Goal: Transaction & Acquisition: Obtain resource

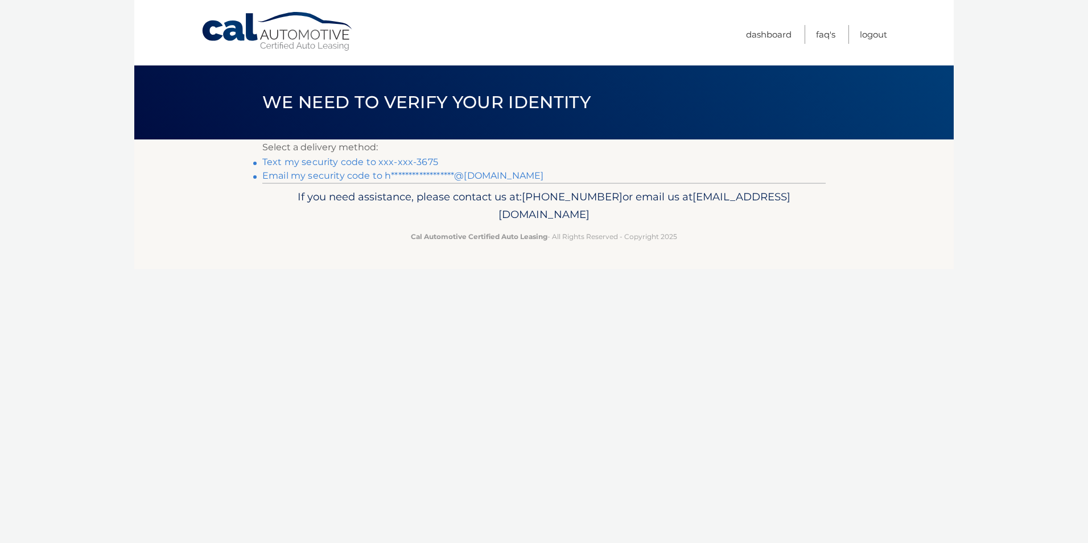
click at [459, 175] on link "**********" at bounding box center [402, 175] width 281 height 11
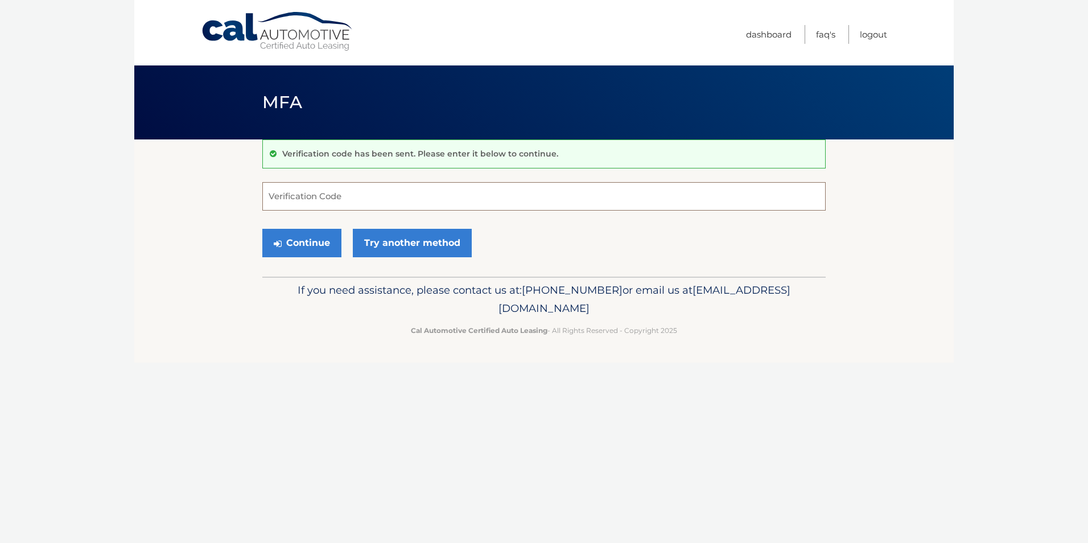
click at [413, 198] on input "Verification Code" at bounding box center [543, 196] width 563 height 28
type input "807051"
click at [262, 229] on button "Continue" at bounding box center [301, 243] width 79 height 28
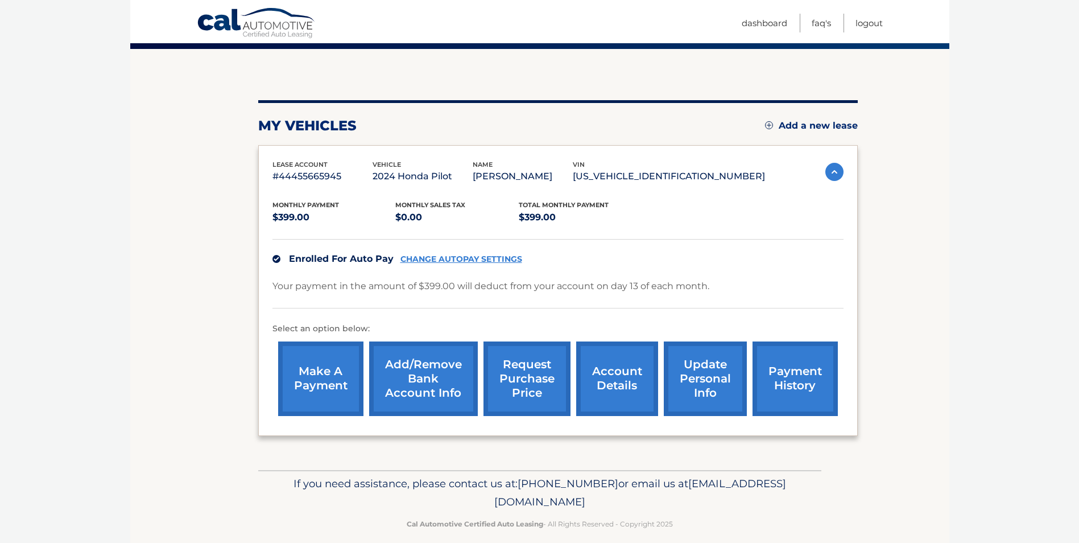
scroll to position [104, 0]
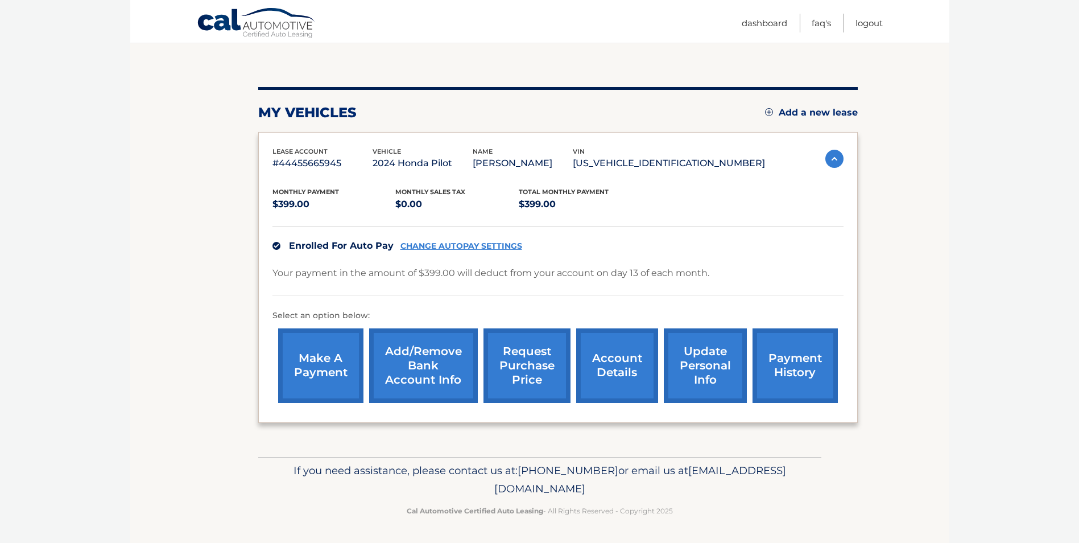
click at [613, 360] on link "account details" at bounding box center [617, 365] width 82 height 75
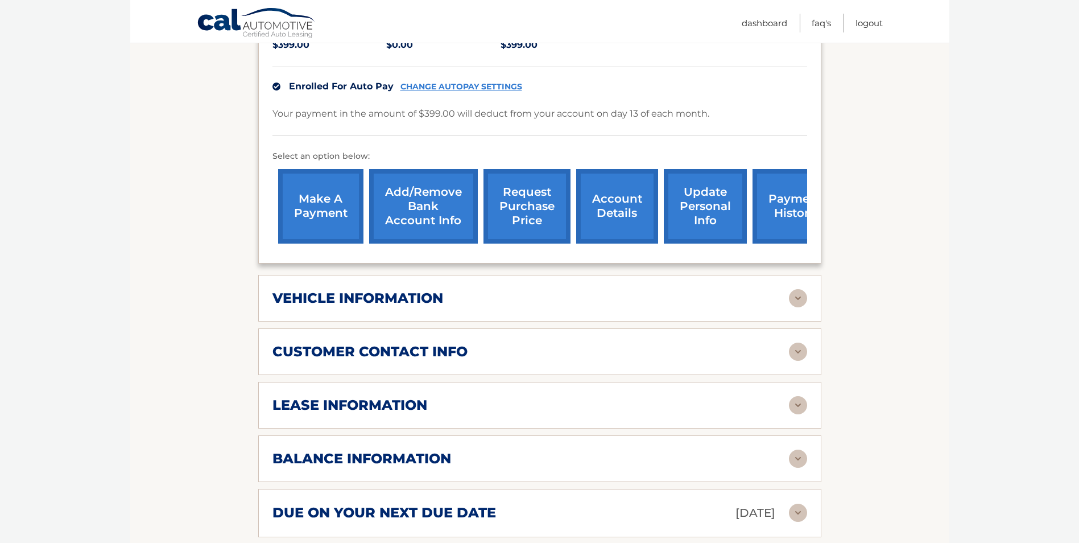
scroll to position [284, 0]
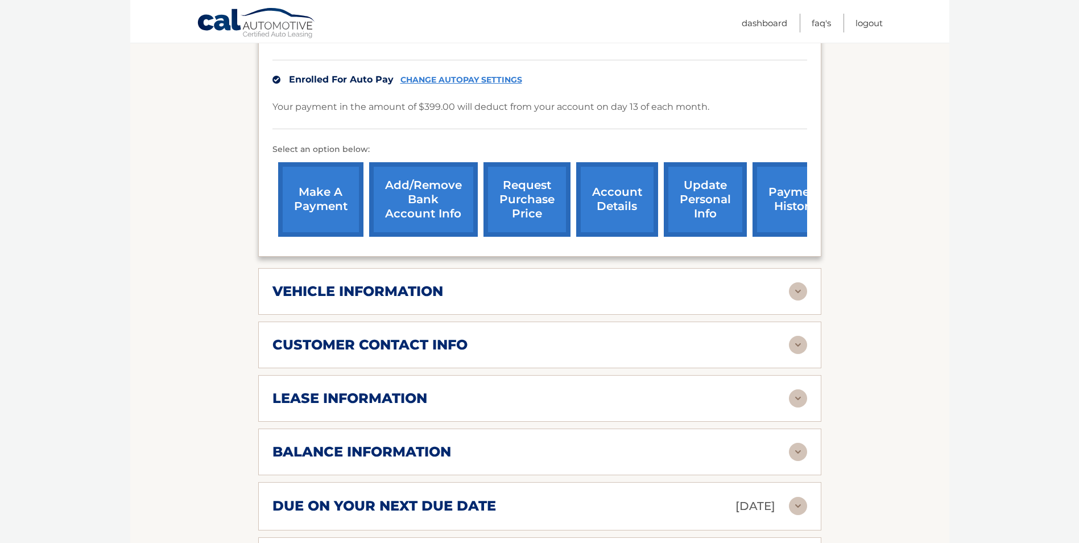
click at [794, 295] on img at bounding box center [798, 291] width 18 height 18
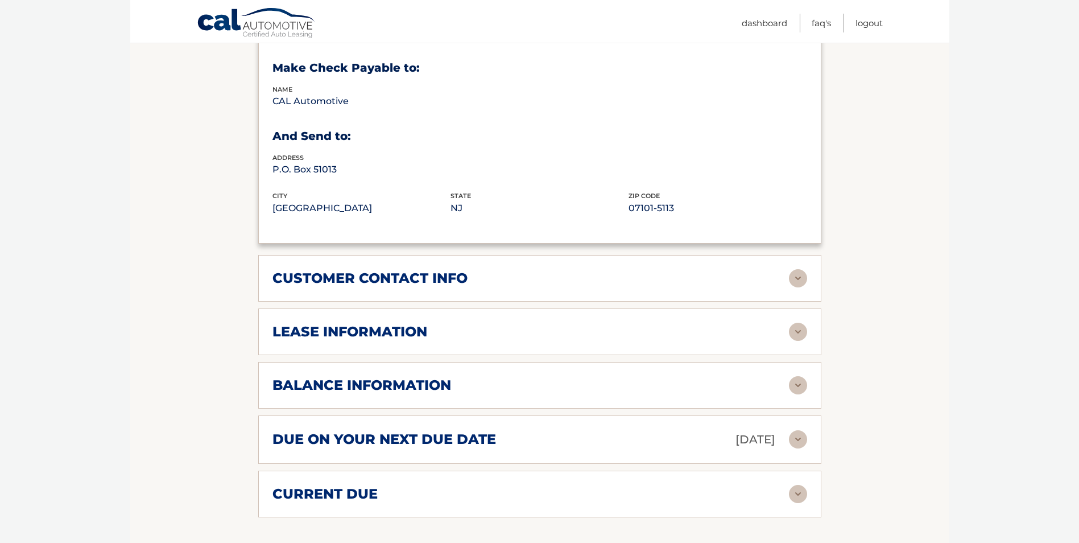
scroll to position [626, 0]
click at [799, 334] on img at bounding box center [798, 331] width 18 height 18
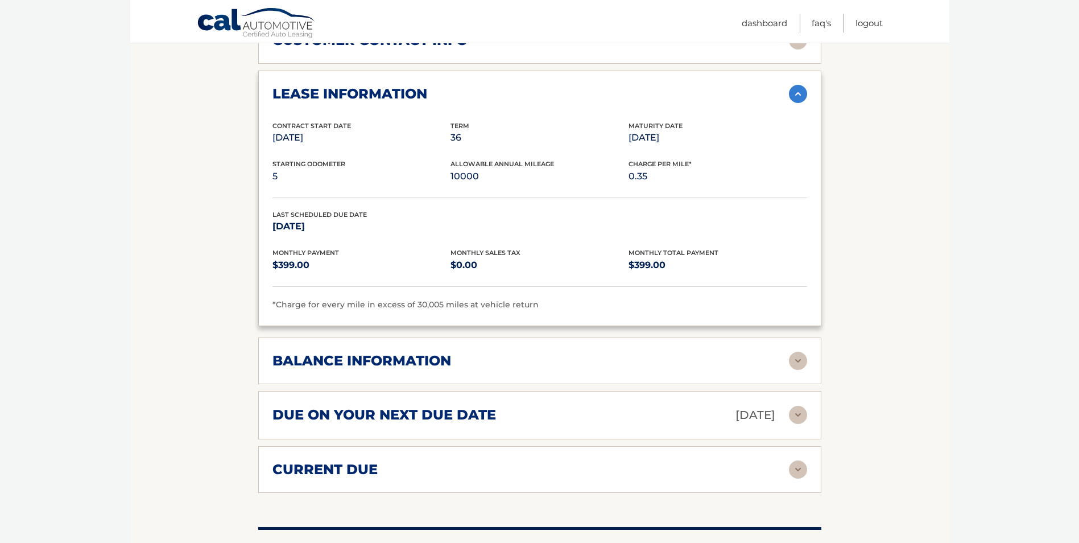
scroll to position [910, 0]
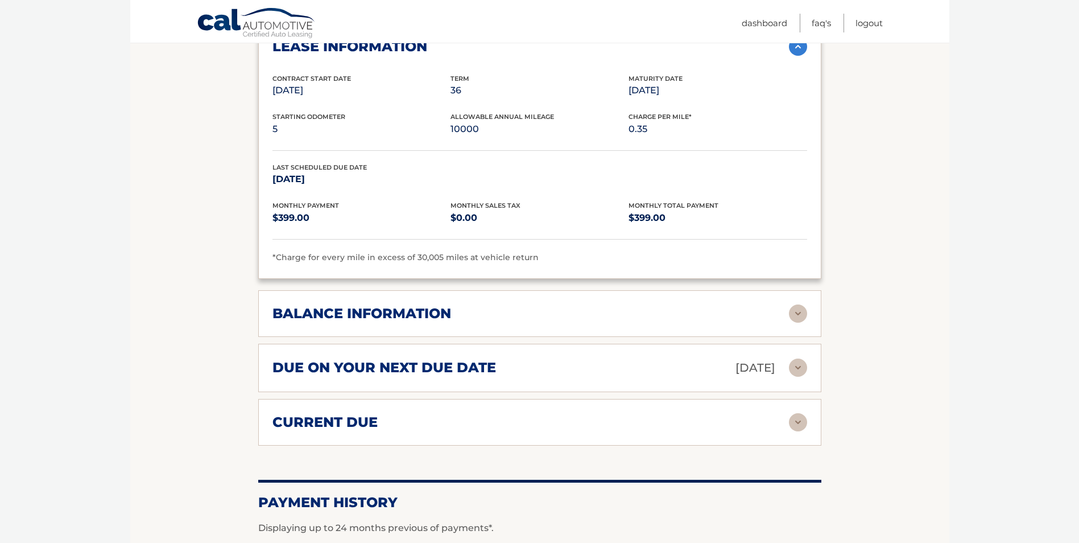
click at [799, 316] on img at bounding box center [798, 313] width 18 height 18
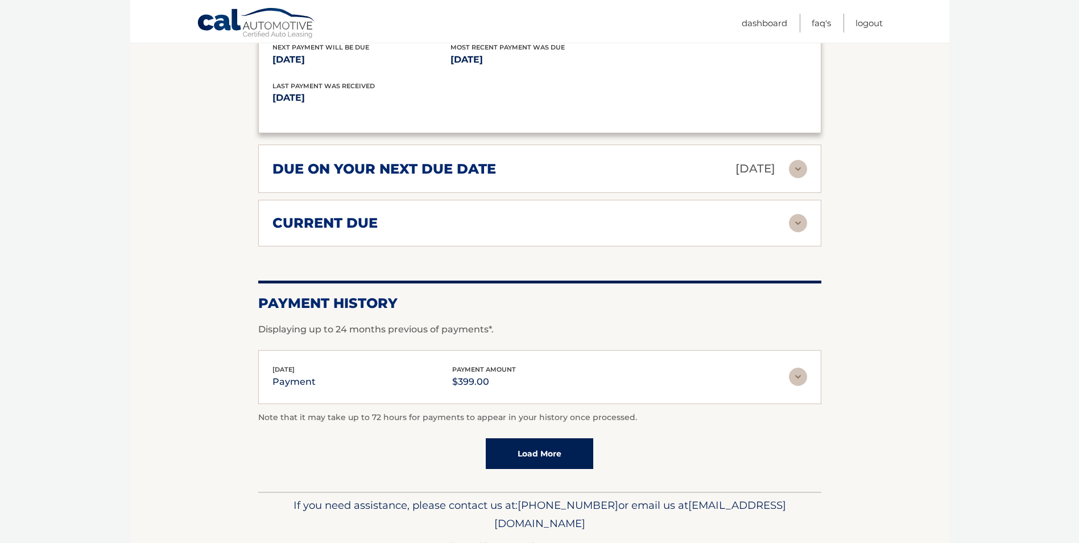
scroll to position [1281, 0]
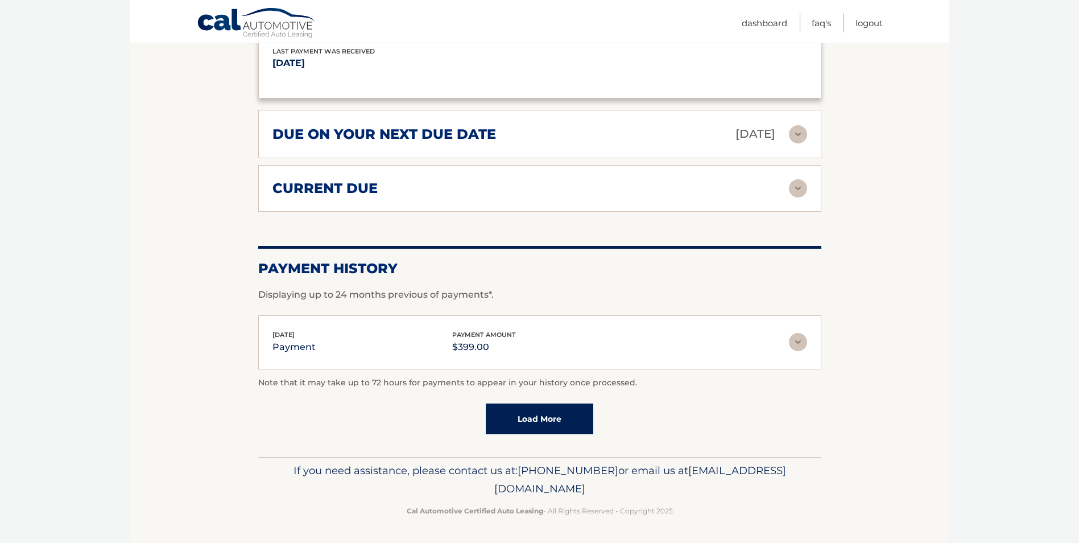
click at [571, 425] on link "Load More" at bounding box center [540, 418] width 108 height 31
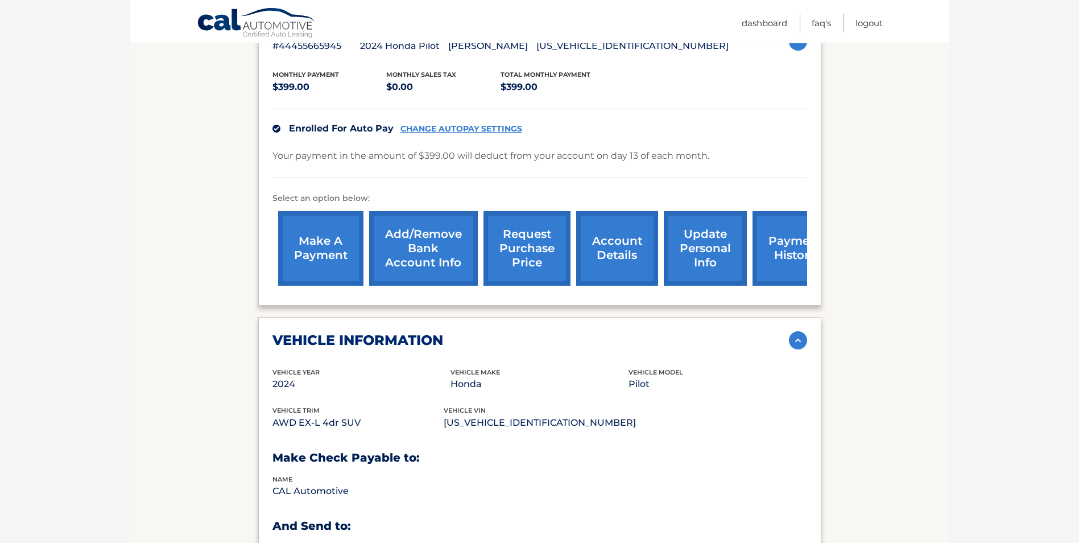
scroll to position [86, 0]
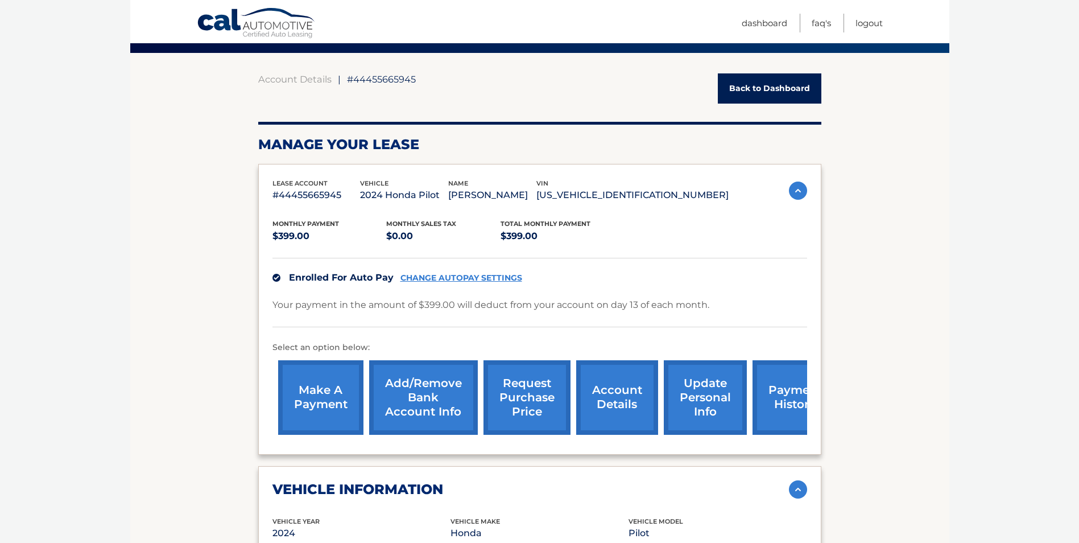
click at [543, 410] on link "request purchase price" at bounding box center [527, 397] width 87 height 75
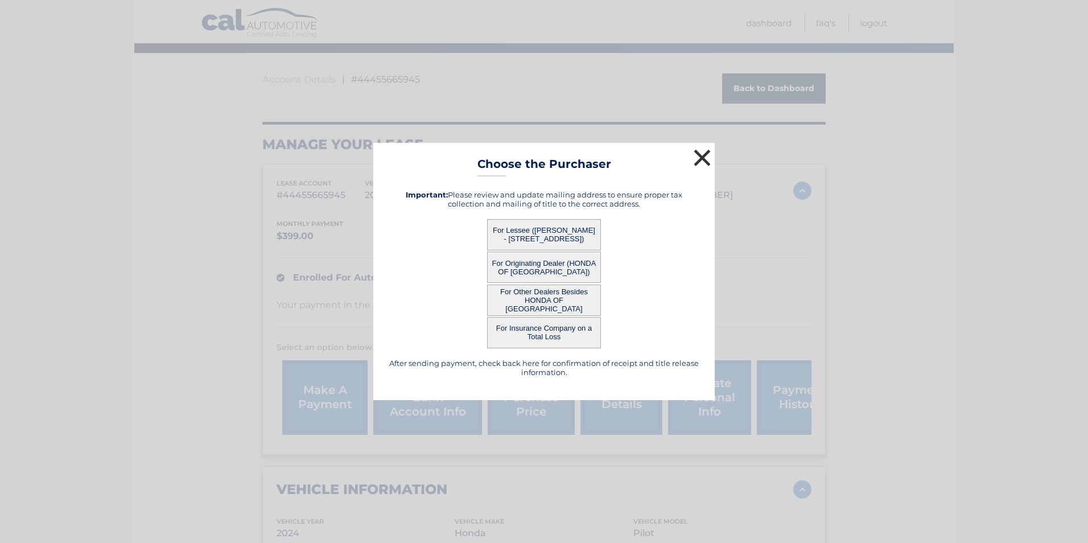
click at [702, 151] on button "×" at bounding box center [702, 157] width 23 height 23
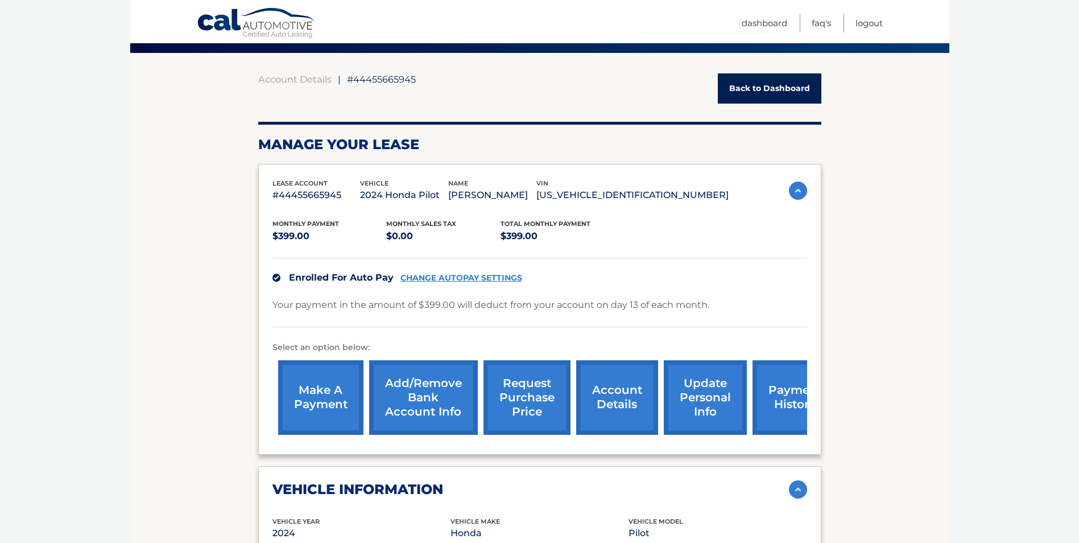
click at [696, 398] on link "update personal info" at bounding box center [705, 397] width 83 height 75
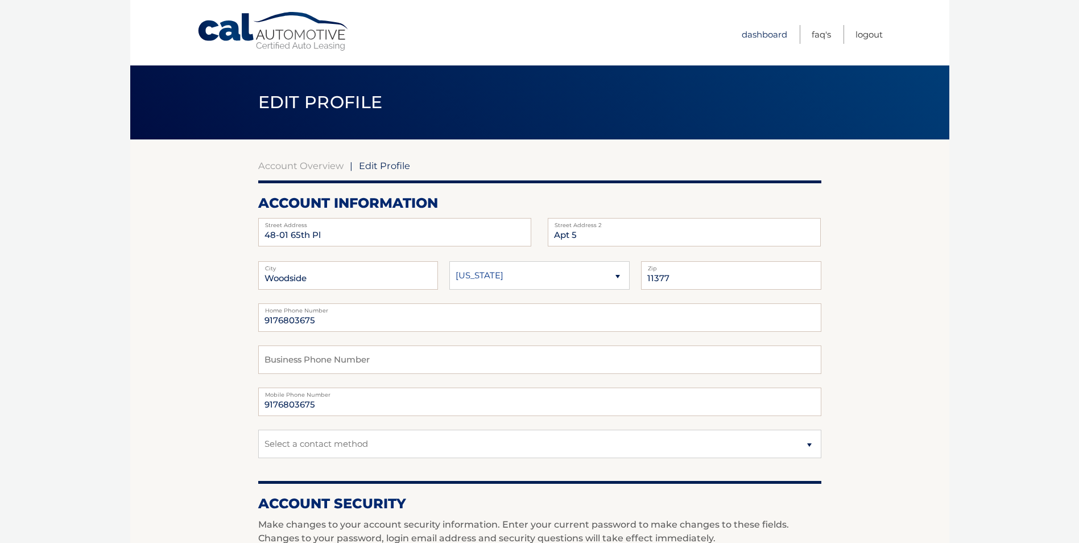
click at [770, 34] on link "Dashboard" at bounding box center [765, 34] width 46 height 19
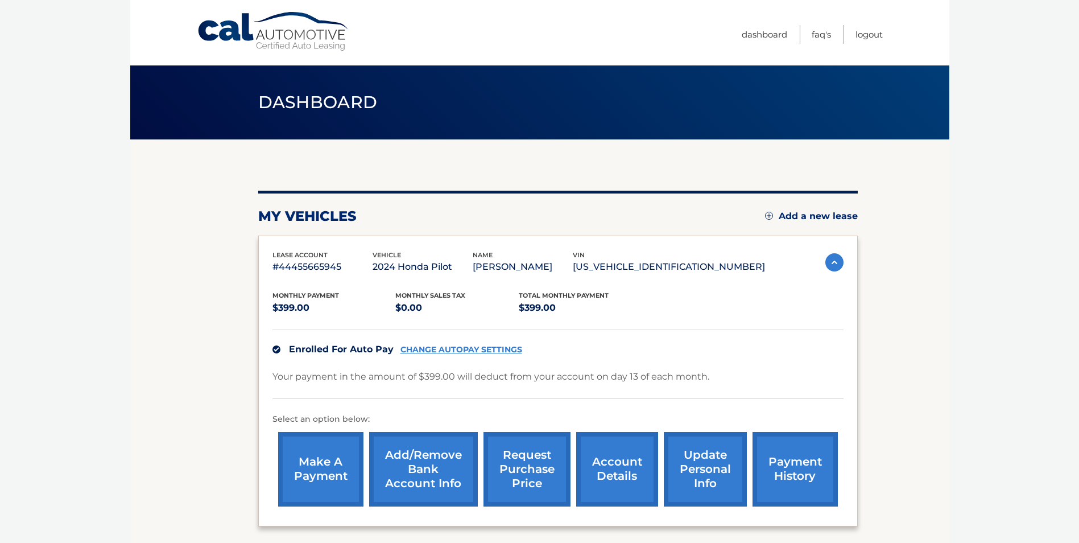
click at [534, 461] on link "request purchase price" at bounding box center [527, 469] width 87 height 75
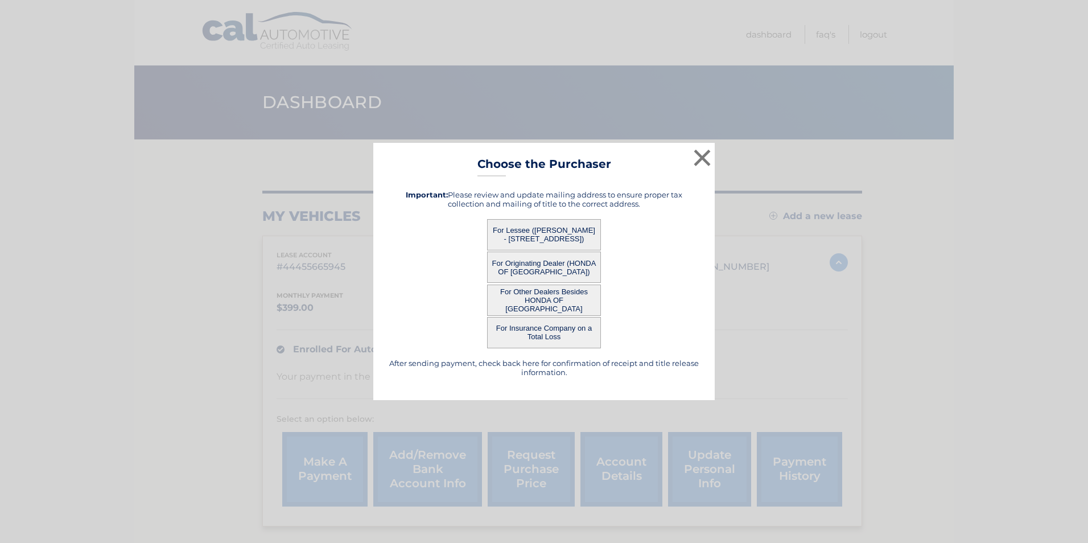
click at [567, 234] on button "For Lessee ([PERSON_NAME] - [STREET_ADDRESS])" at bounding box center [544, 234] width 114 height 31
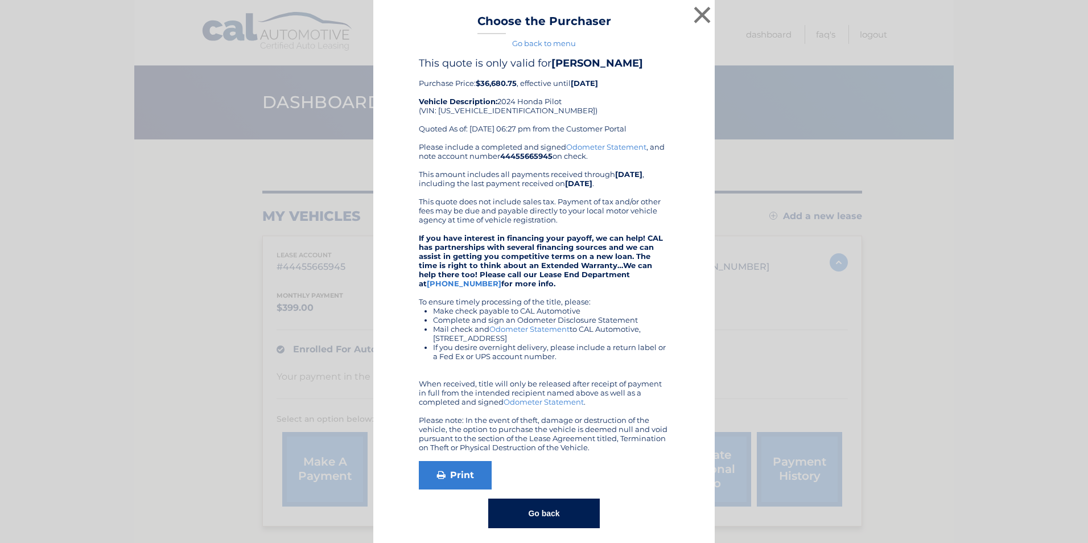
drag, startPoint x: 567, startPoint y: 234, endPoint x: 976, endPoint y: 185, distance: 412.0
click at [976, 185] on div "× Choose the Purchaser Go back to menu After sending payment, check back here f…" at bounding box center [544, 275] width 1079 height 551
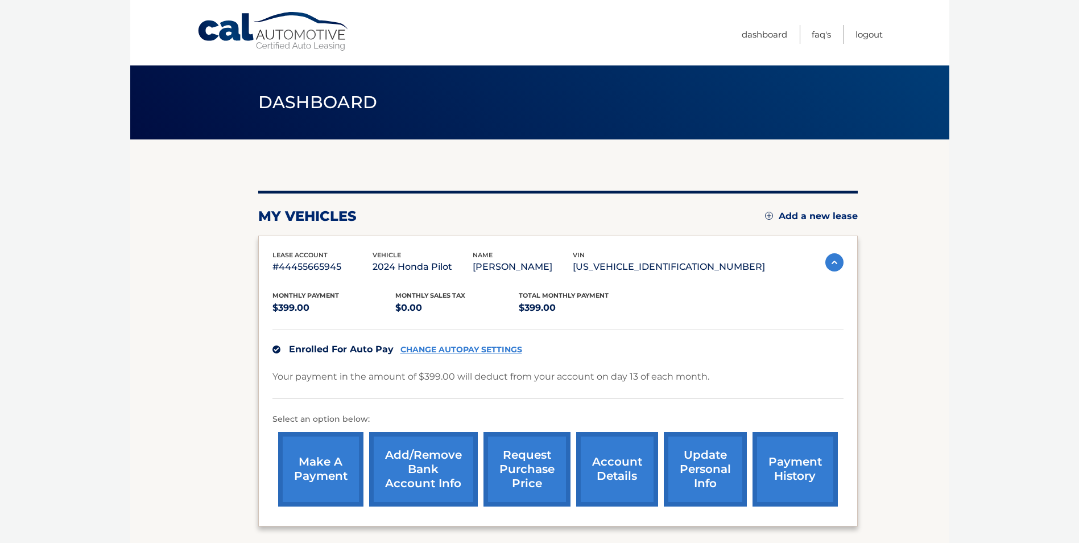
click at [534, 468] on link "request purchase price" at bounding box center [527, 469] width 87 height 75
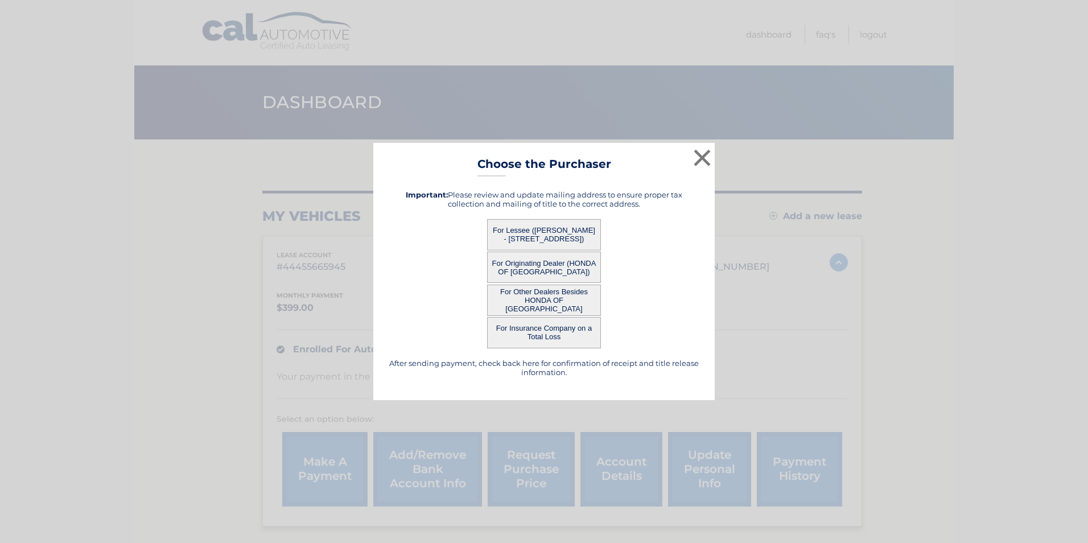
click at [552, 232] on button "For Lessee (HERMANN KAPPEL - 48-01 65th Pl, Apt 5, Woodside, NY 11377)" at bounding box center [544, 234] width 114 height 31
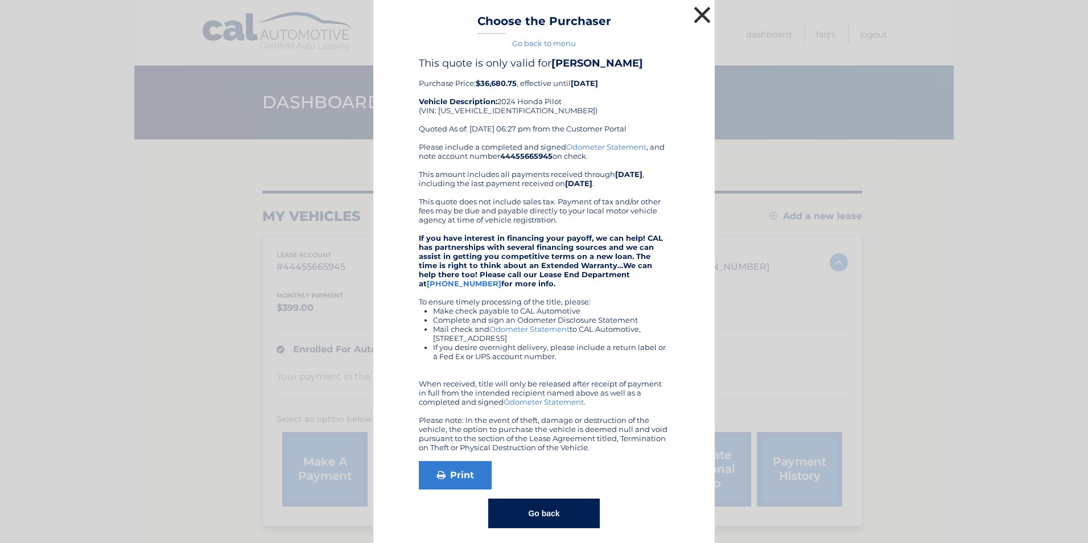
click at [699, 5] on button "×" at bounding box center [702, 14] width 23 height 23
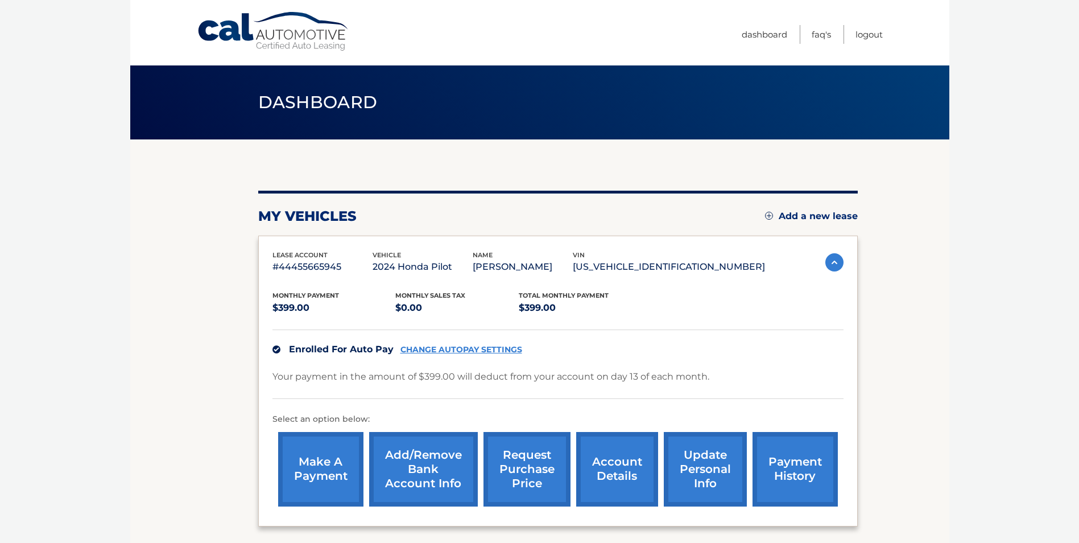
click at [605, 464] on link "account details" at bounding box center [617, 469] width 82 height 75
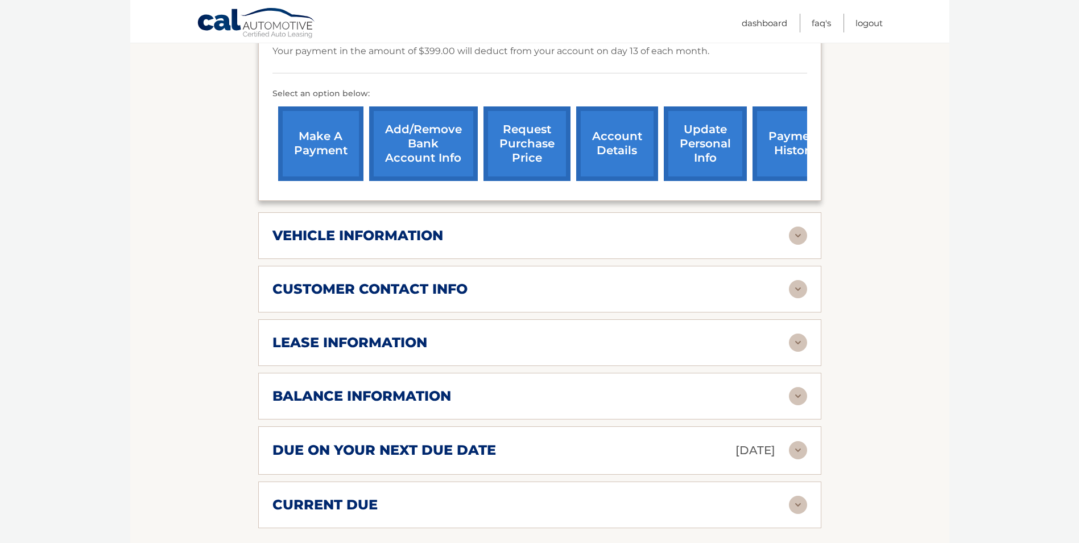
scroll to position [341, 0]
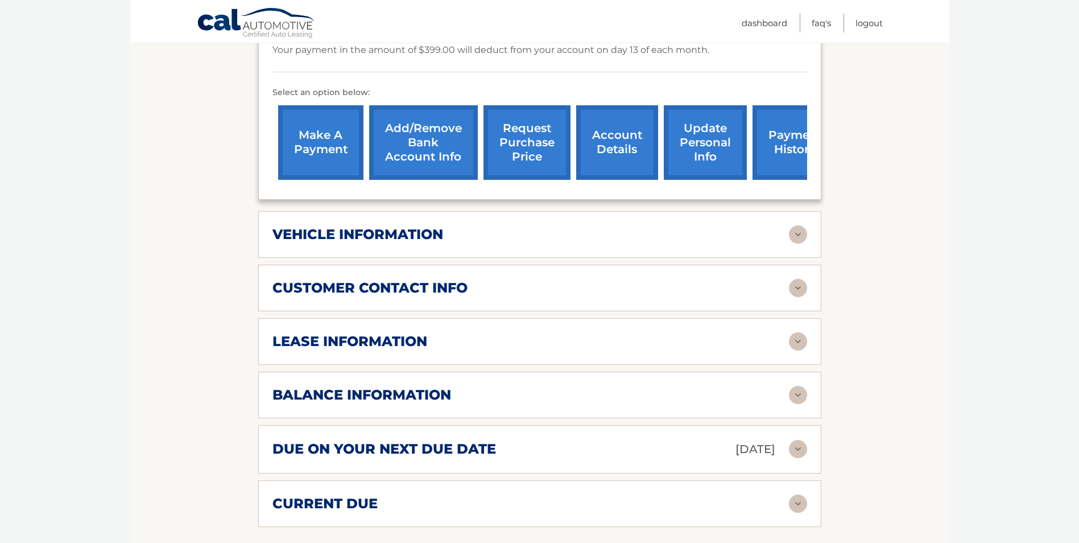
click at [795, 391] on img at bounding box center [798, 395] width 18 height 18
